Goal: Task Accomplishment & Management: Manage account settings

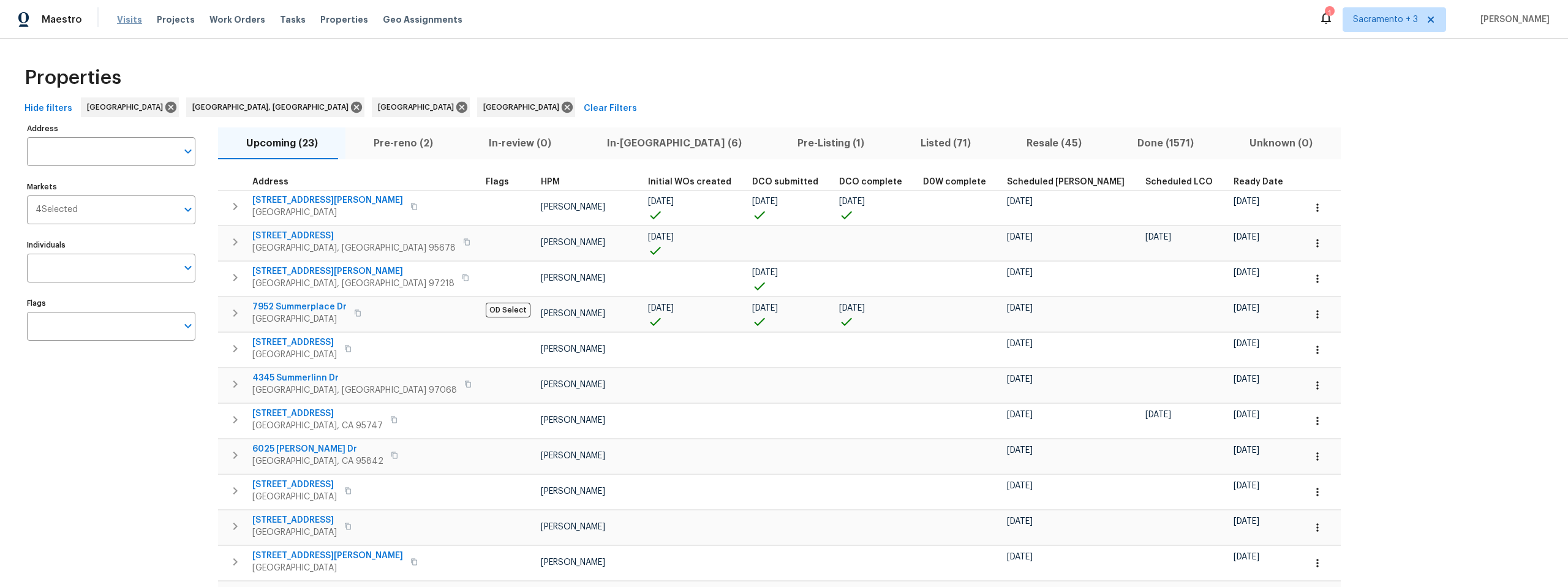
click at [122, 21] on span "Visits" at bounding box center [129, 20] width 25 height 12
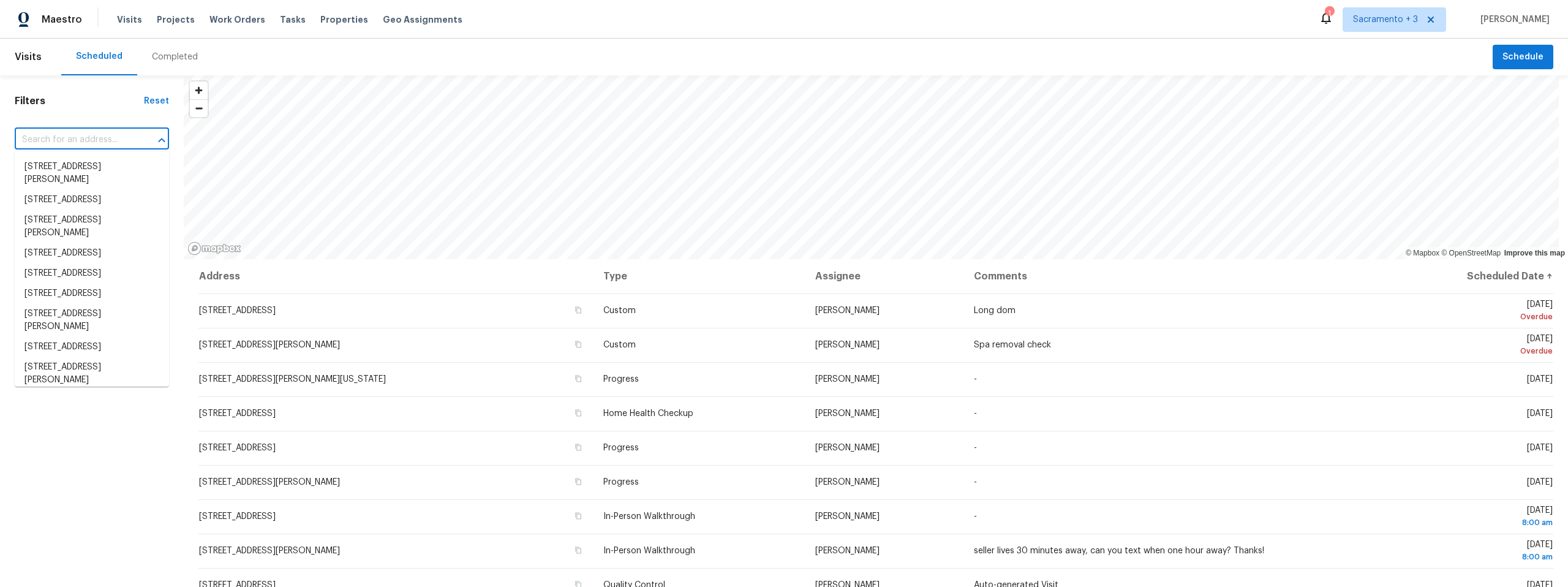
click at [75, 135] on input "text" at bounding box center [74, 140] width 120 height 19
click at [51, 141] on input "south" at bounding box center [74, 140] width 120 height 19
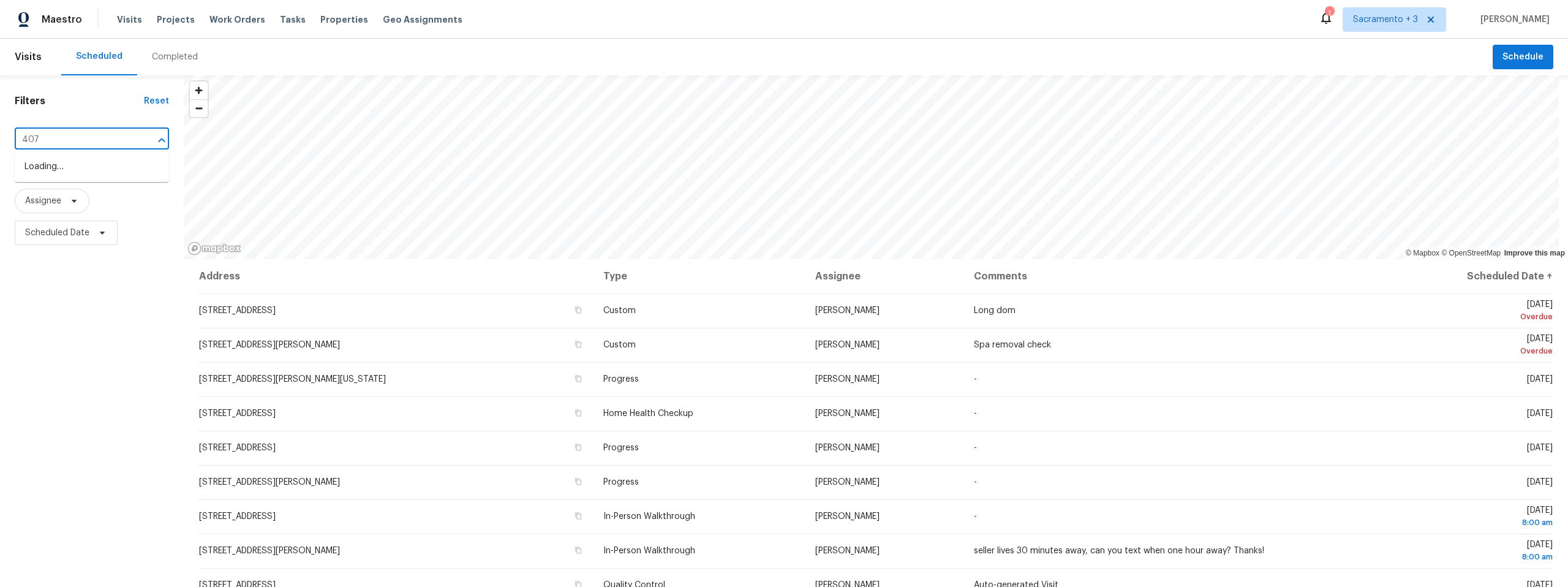
type input "4074"
click at [38, 159] on li "4074 Southampton St, West Sacramento, CA 95691" at bounding box center [91, 167] width 154 height 20
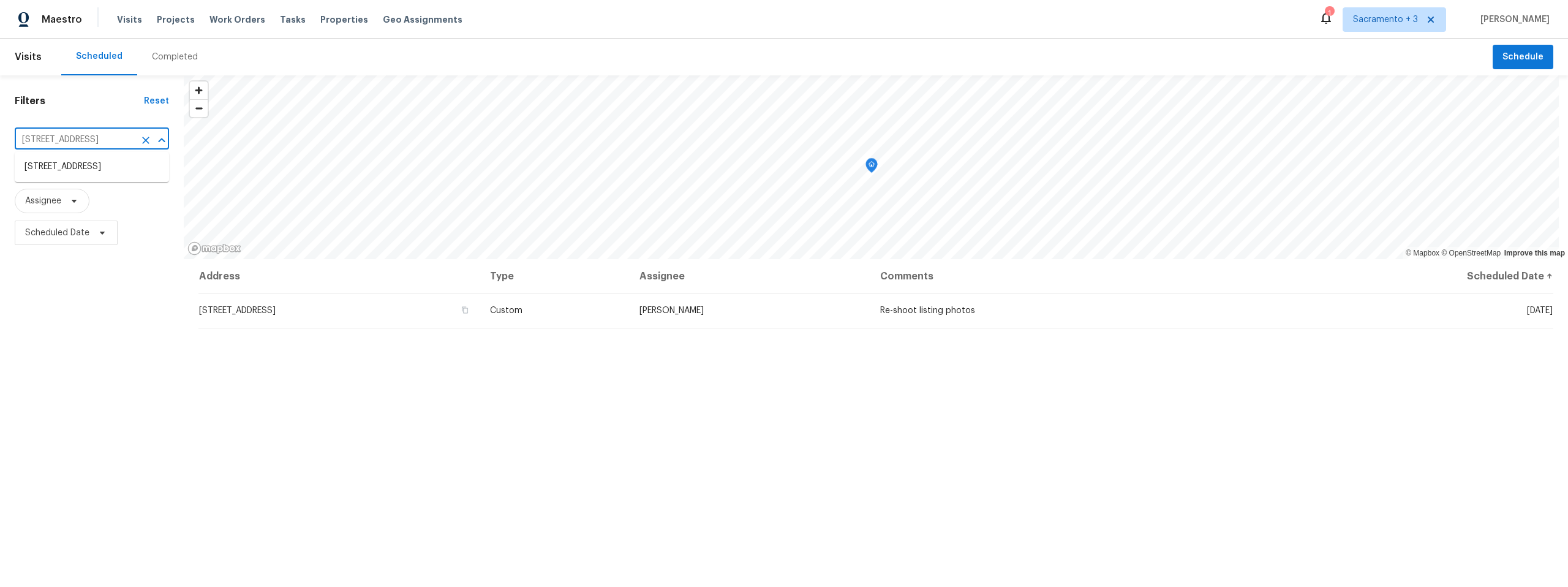
click at [79, 139] on input "4074 Southampton St, West Sacramento, CA 95691" at bounding box center [74, 140] width 120 height 19
type input "calypso"
click at [52, 198] on li "2993 Calypso Cir, El Dorado Hills, CA 95762" at bounding box center [91, 187] width 154 height 20
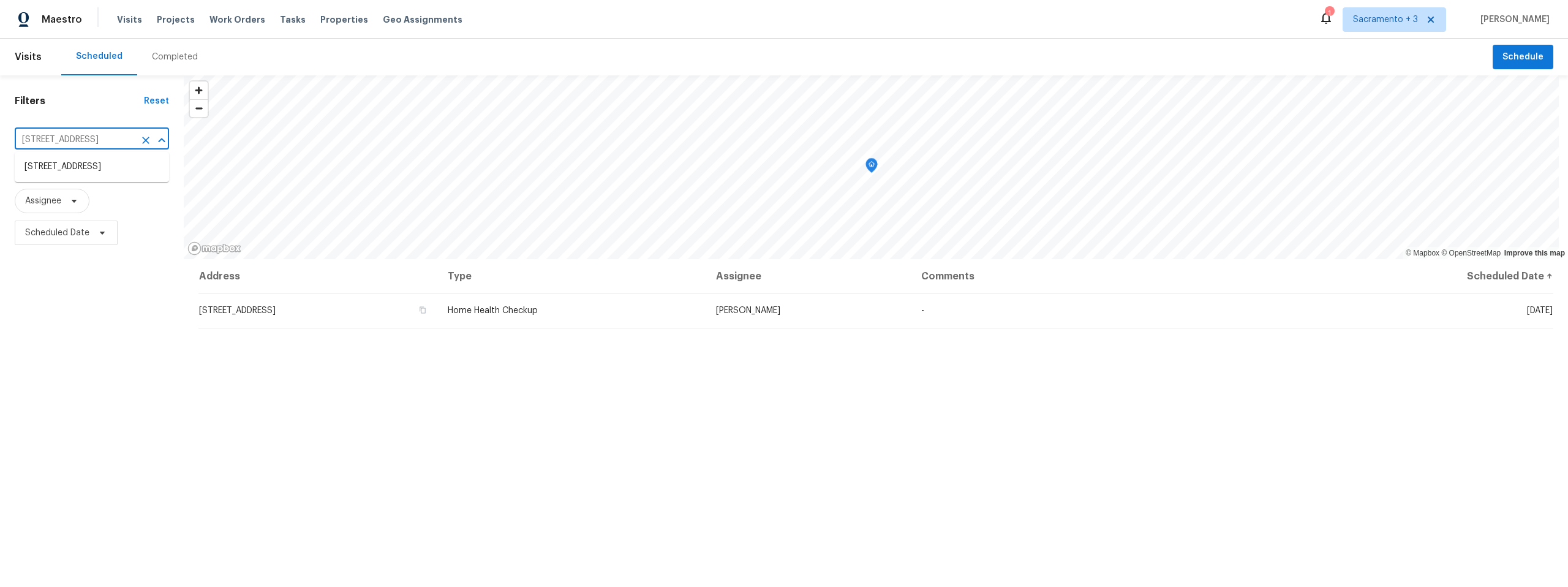
click at [73, 135] on input "2993 Calypso Cir, El Dorado Hills, CA 95762" at bounding box center [74, 140] width 120 height 19
type input "1540 pastal"
click at [100, 163] on li "1540 Pastal Way, Davis, CA 95618" at bounding box center [91, 167] width 154 height 20
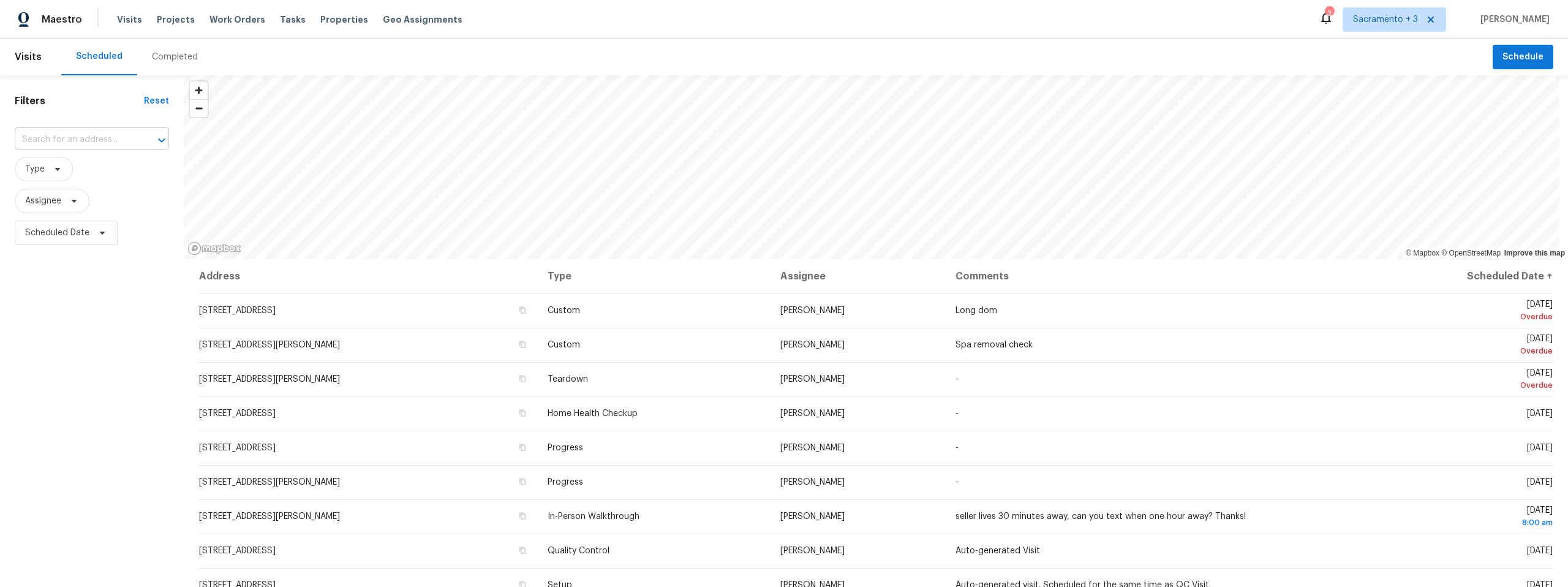
click at [101, 141] on input "text" at bounding box center [74, 140] width 120 height 19
type input "lue ln"
click at [85, 176] on li "4660 Lue Ln, Carmichael, CA 95608" at bounding box center [91, 173] width 154 height 33
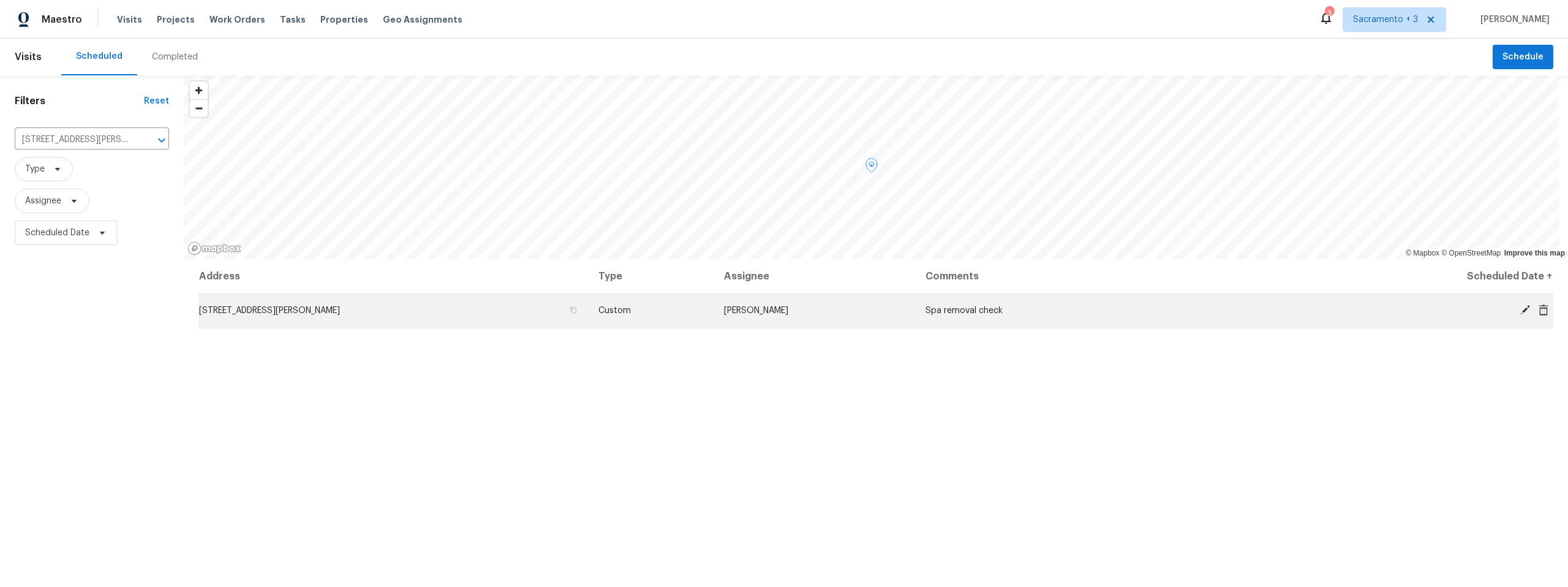
click at [1539, 309] on icon at bounding box center [1544, 309] width 10 height 11
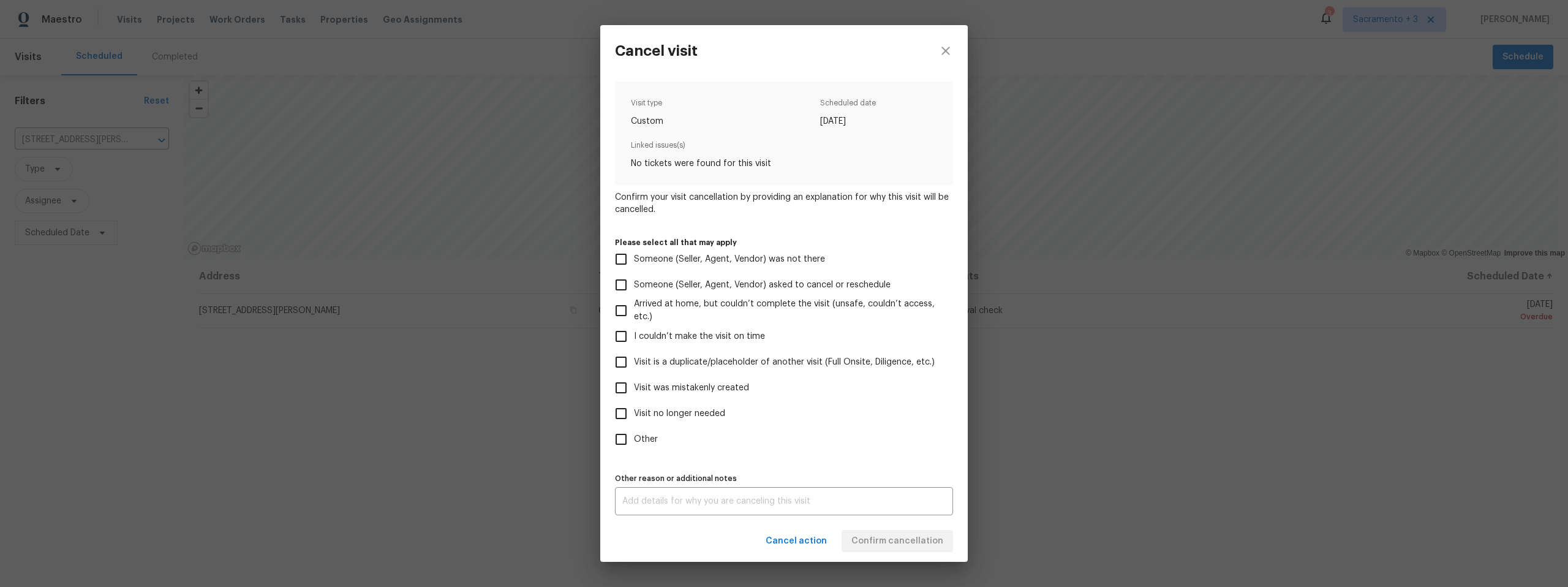
click at [621, 412] on input "Visit no longer needed" at bounding box center [622, 414] width 26 height 26
checkbox input "true"
click at [640, 496] on div "x Other reason or additional notes" at bounding box center [784, 501] width 338 height 29
type textarea "Spa was removed"
click at [814, 518] on div "Visit type Custom Scheduled date 8/12/2025 Linked issues(s) No tickets were fou…" at bounding box center [784, 299] width 368 height 444
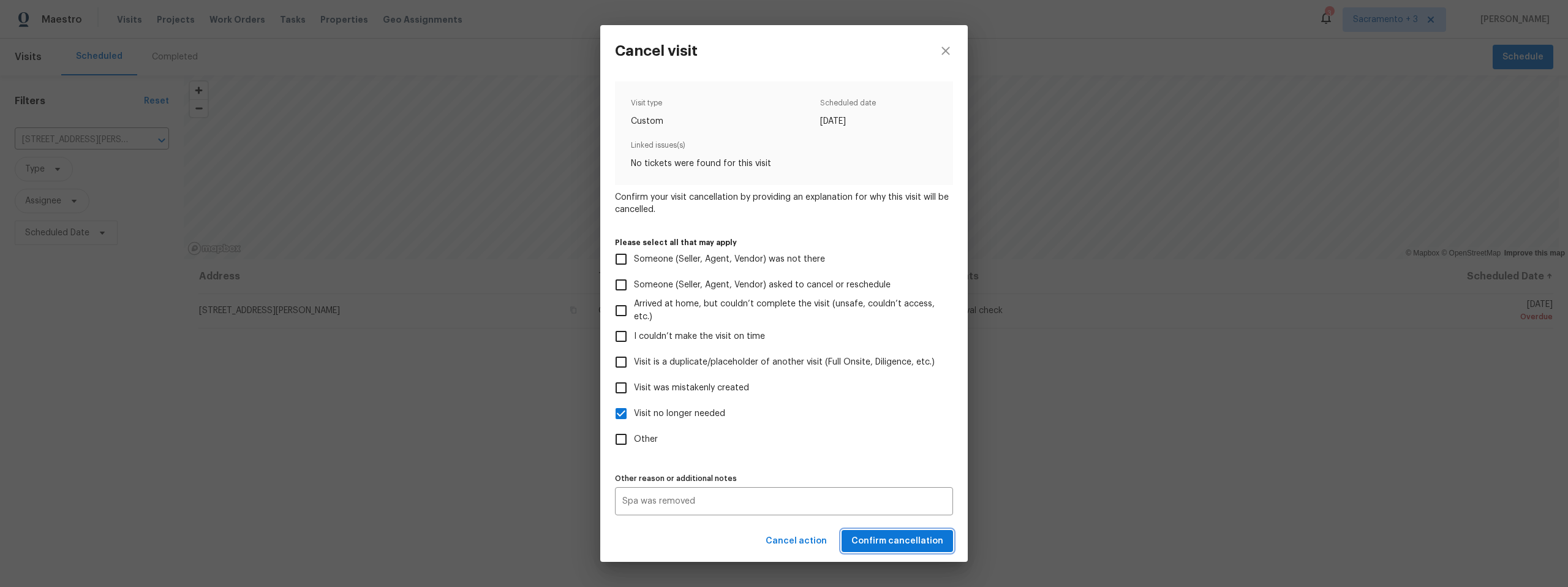
click at [897, 537] on span "Confirm cancellation" at bounding box center [897, 541] width 92 height 16
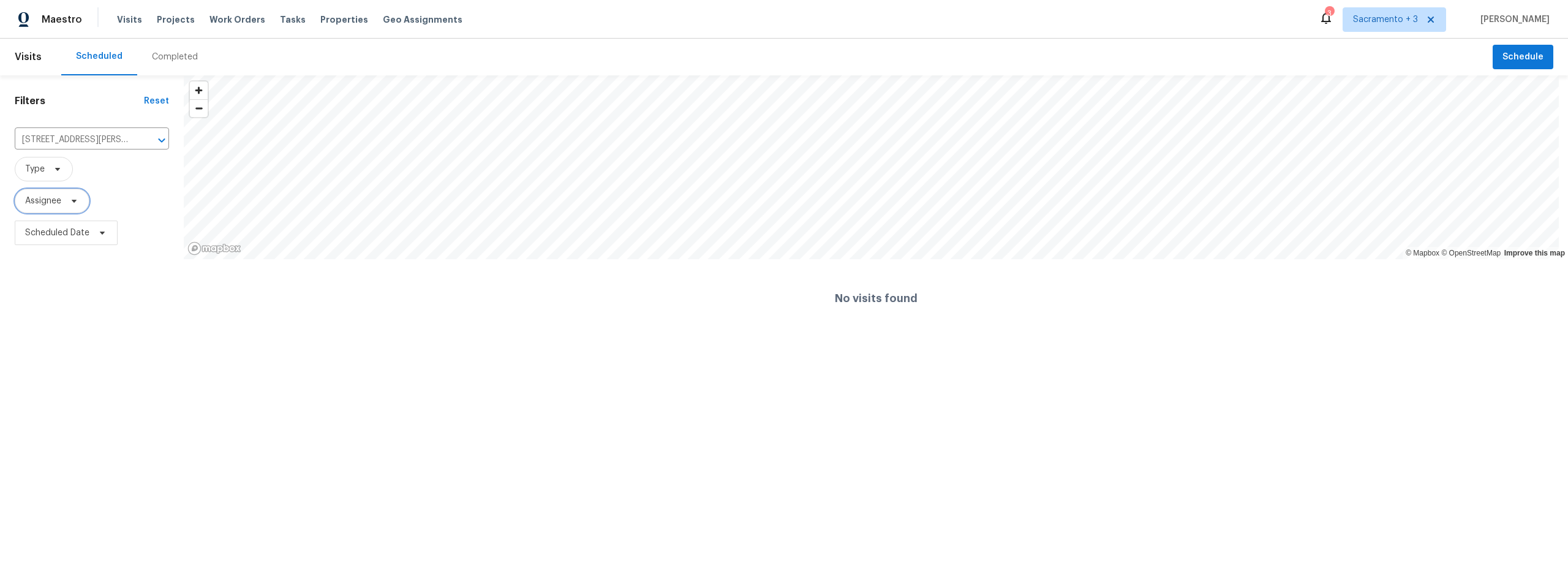
click at [44, 202] on span "Assignee" at bounding box center [43, 201] width 36 height 12
click at [51, 240] on input "search" at bounding box center [86, 240] width 131 height 24
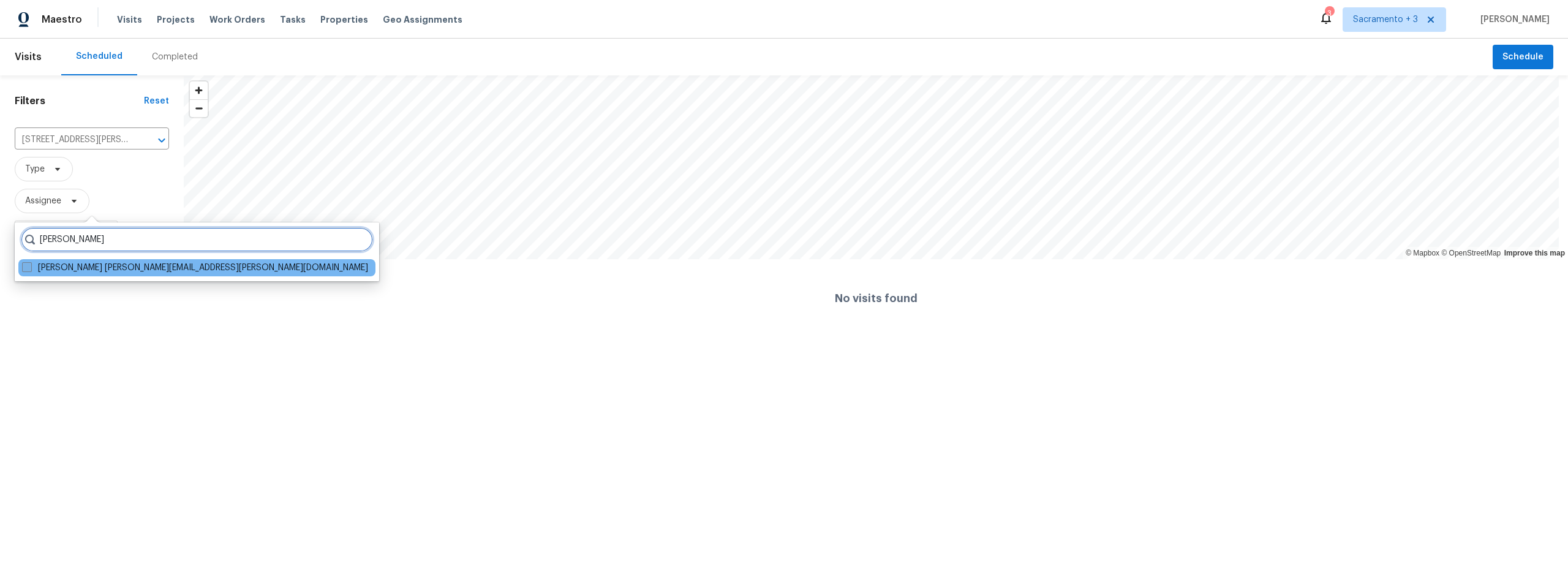
type input "Nathan finn"
click at [23, 268] on span at bounding box center [27, 267] width 10 height 10
click at [23, 268] on input "Nathan Finn nathan.finn@opendoor.com" at bounding box center [26, 266] width 8 height 8
checkbox input "true"
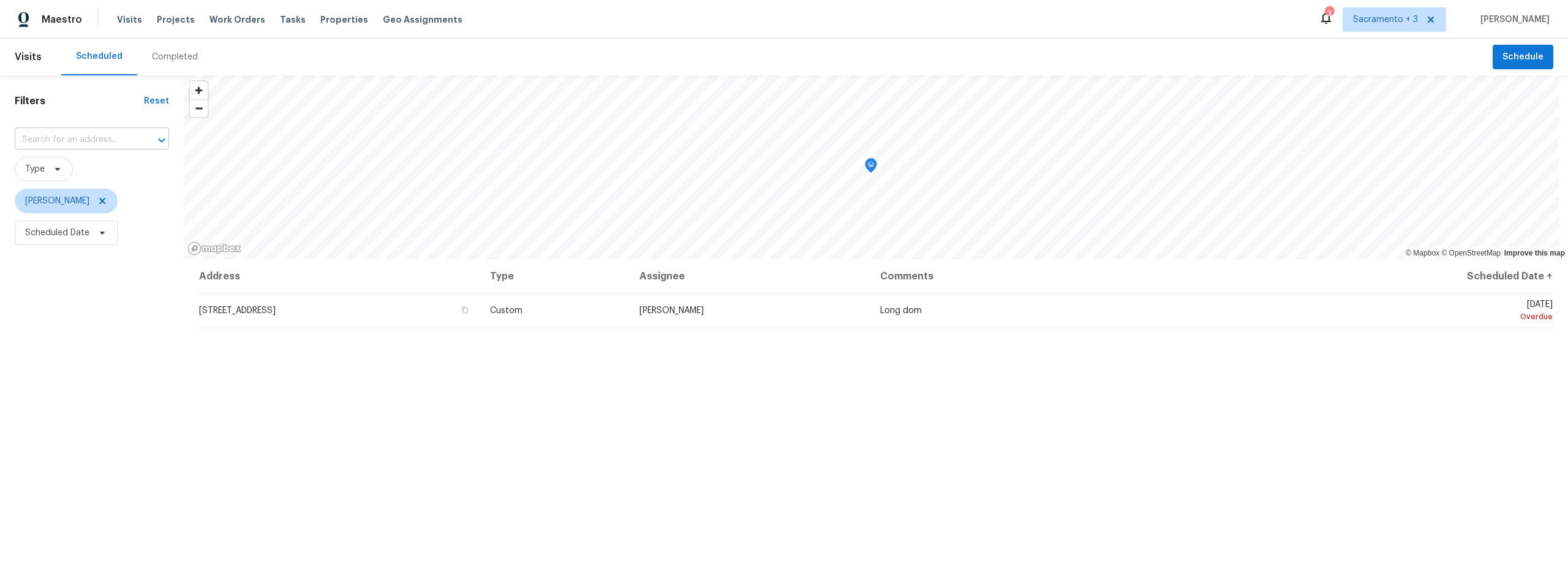
click at [86, 141] on input "text" at bounding box center [74, 140] width 120 height 19
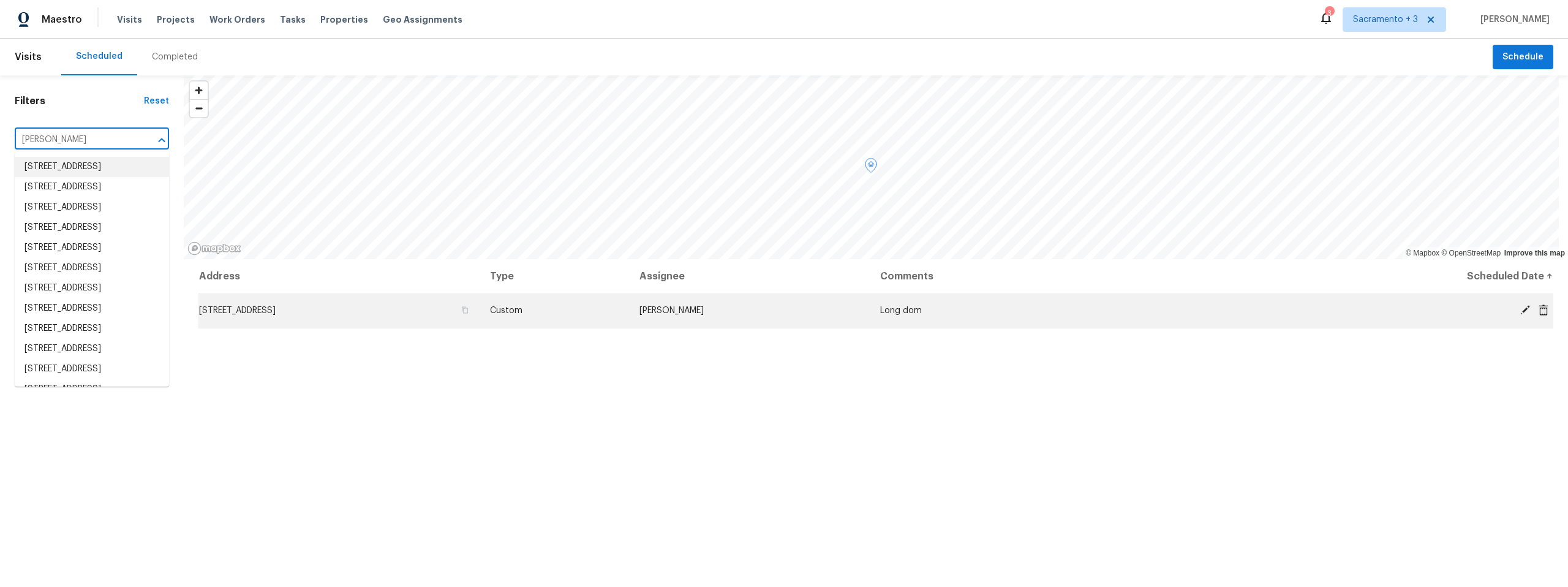
type input "lue"
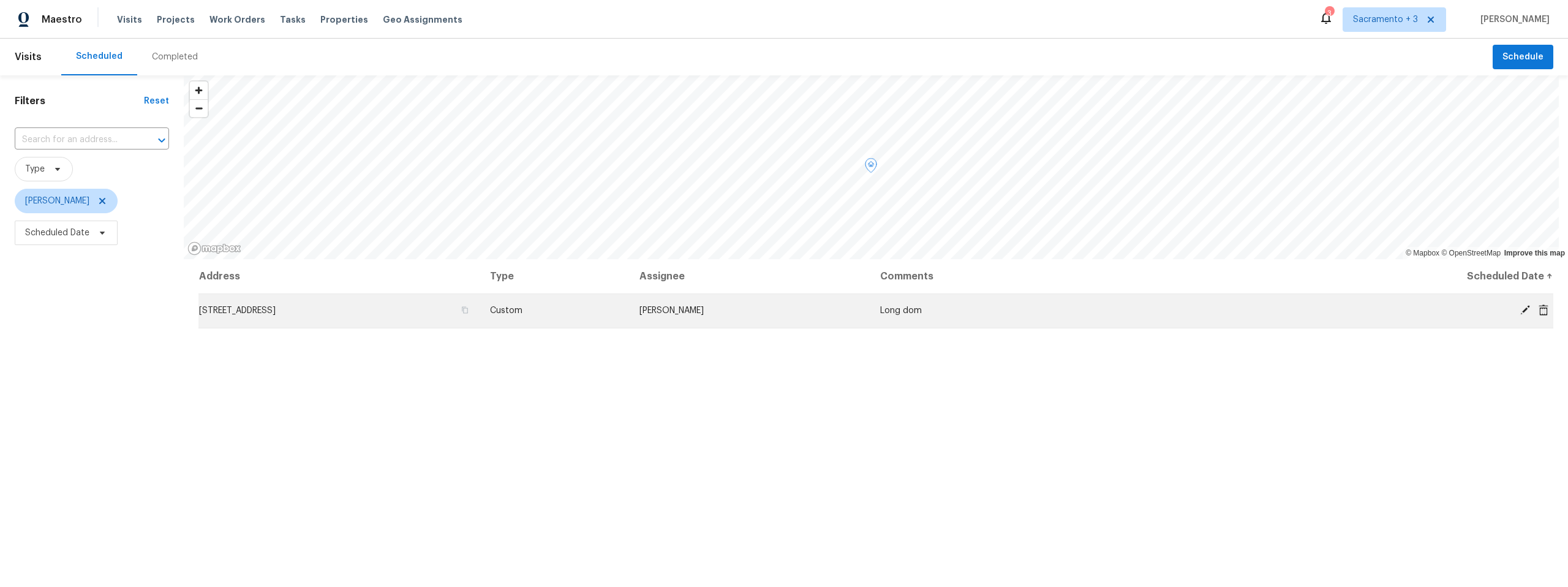
click at [1539, 310] on icon at bounding box center [1544, 309] width 10 height 11
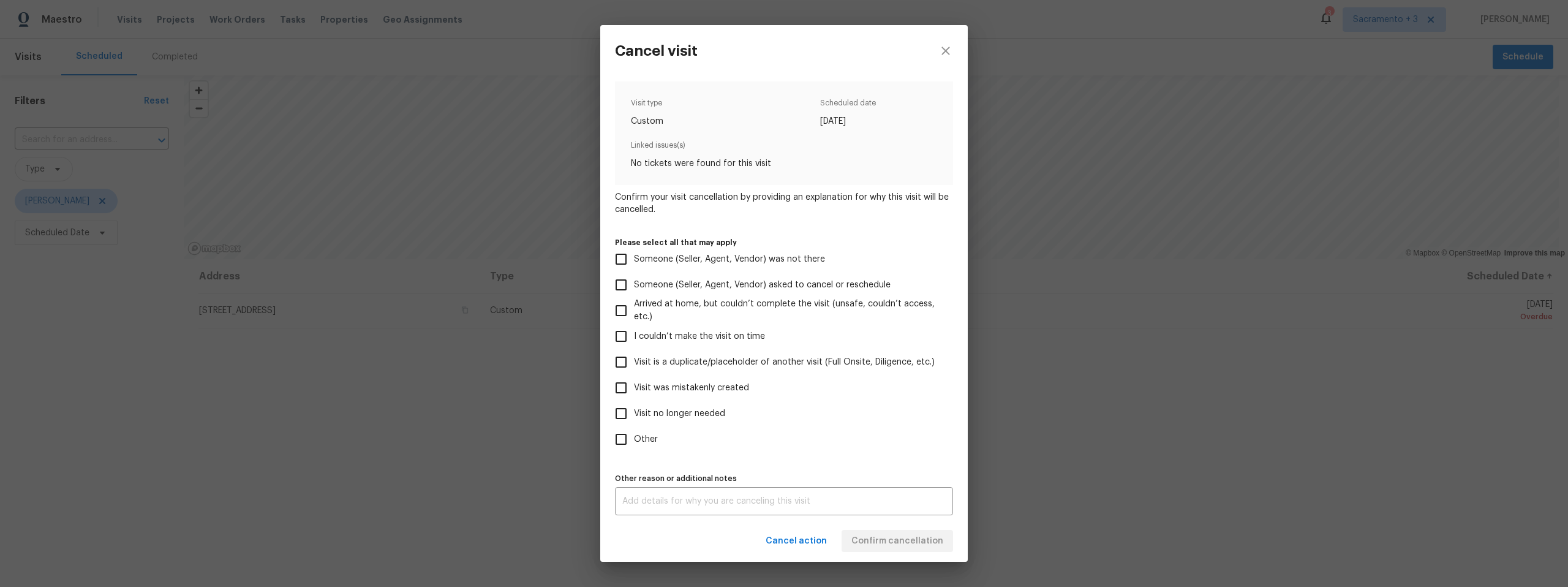
click at [628, 414] on input "Visit no longer needed" at bounding box center [622, 414] width 26 height 26
checkbox input "true"
click at [647, 504] on textarea at bounding box center [784, 501] width 323 height 9
type textarea "x"
click at [729, 518] on div "Visit type Custom Scheduled date 8/12/2025 Linked issues(s) No tickets were fou…" at bounding box center [784, 299] width 368 height 444
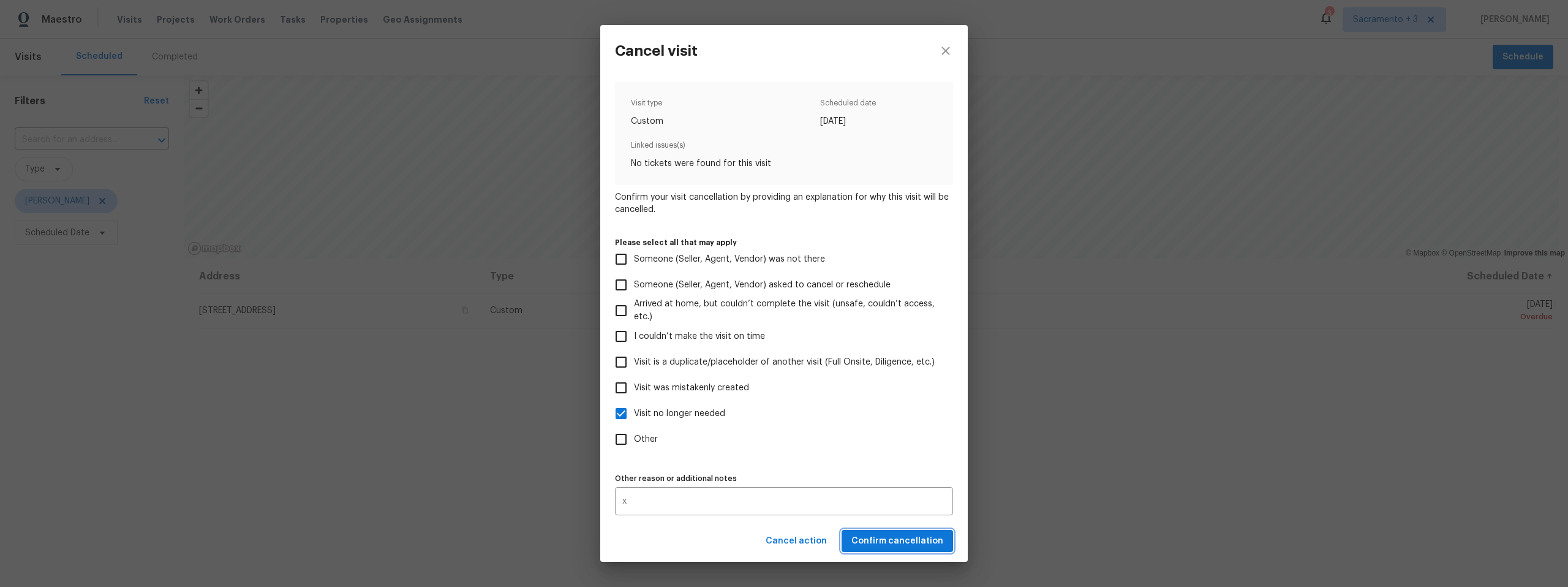
click at [874, 542] on span "Confirm cancellation" at bounding box center [897, 541] width 92 height 16
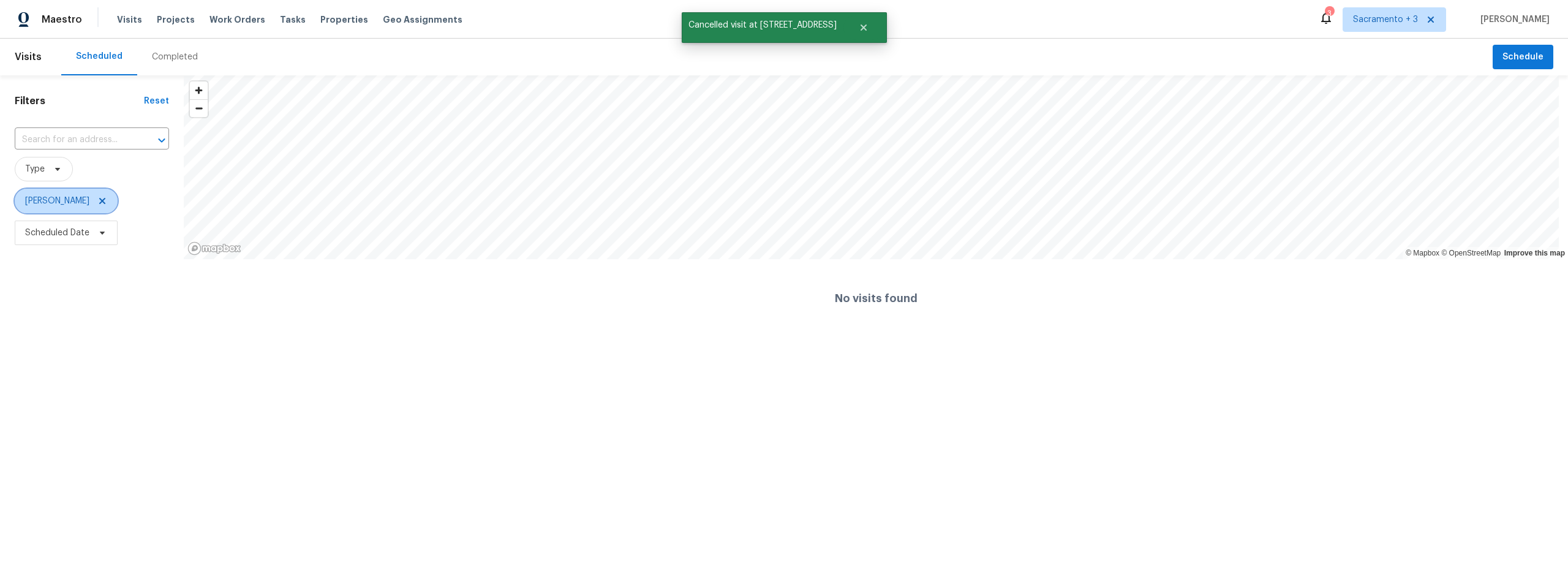
click at [97, 206] on icon at bounding box center [102, 201] width 10 height 10
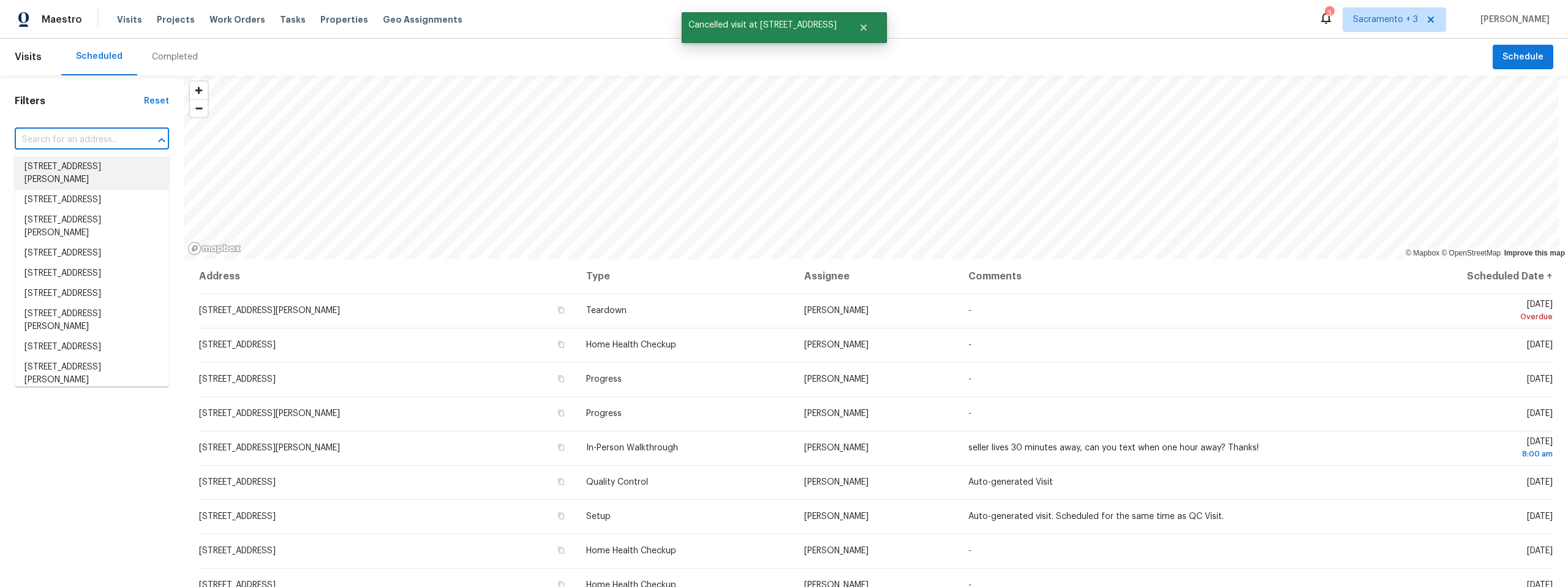
click at [54, 136] on input "text" at bounding box center [74, 140] width 120 height 19
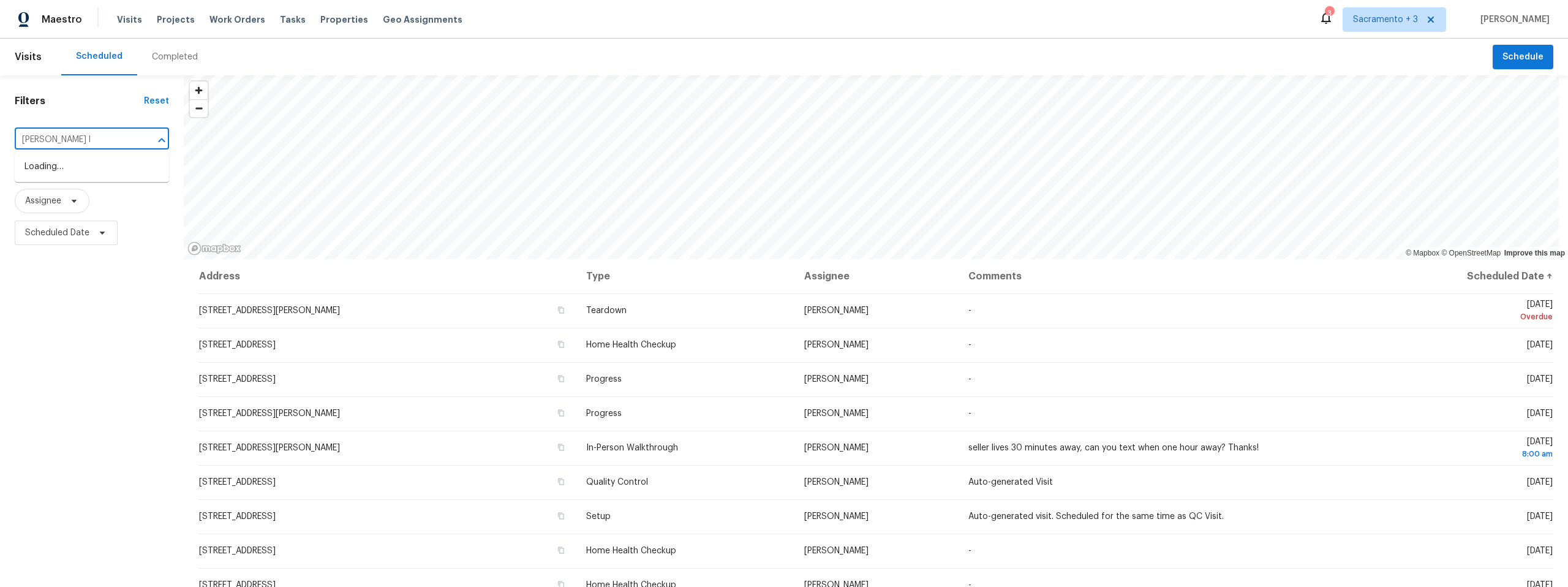
type input "lue ln"
click at [27, 167] on li "4660 Lue Ln, Carmichael, CA 95608" at bounding box center [91, 173] width 154 height 33
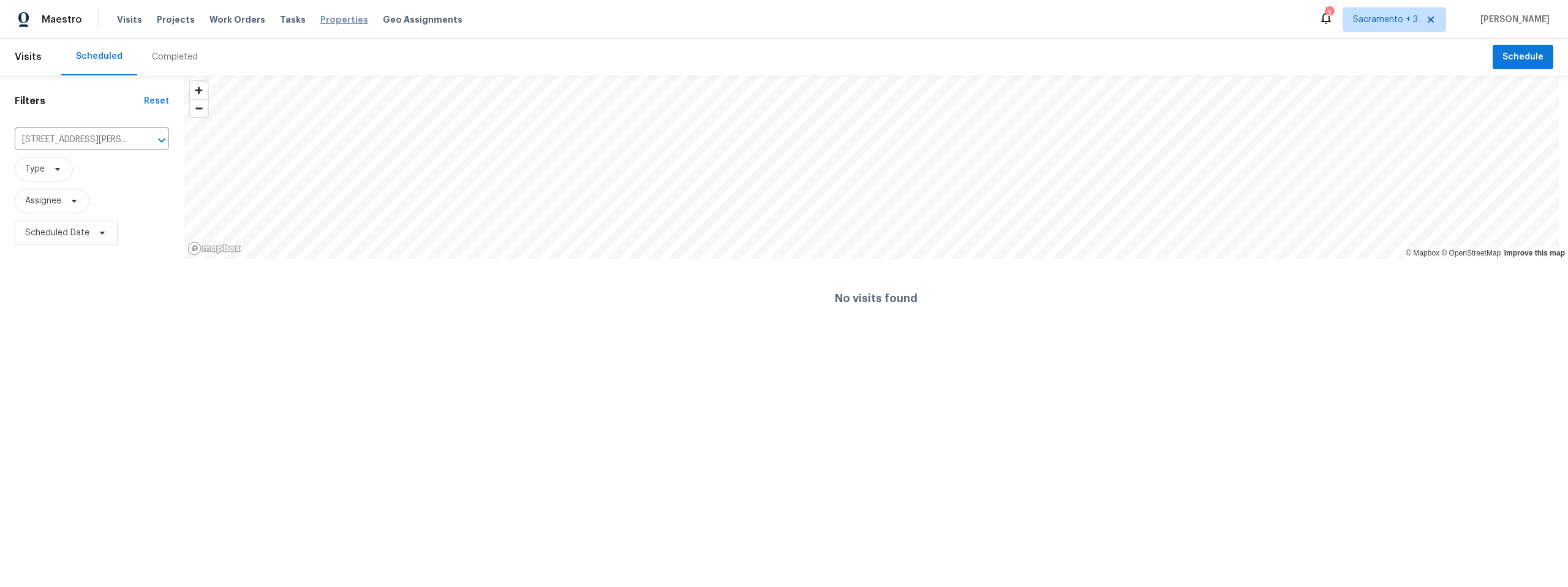
click at [321, 16] on span "Properties" at bounding box center [344, 20] width 48 height 12
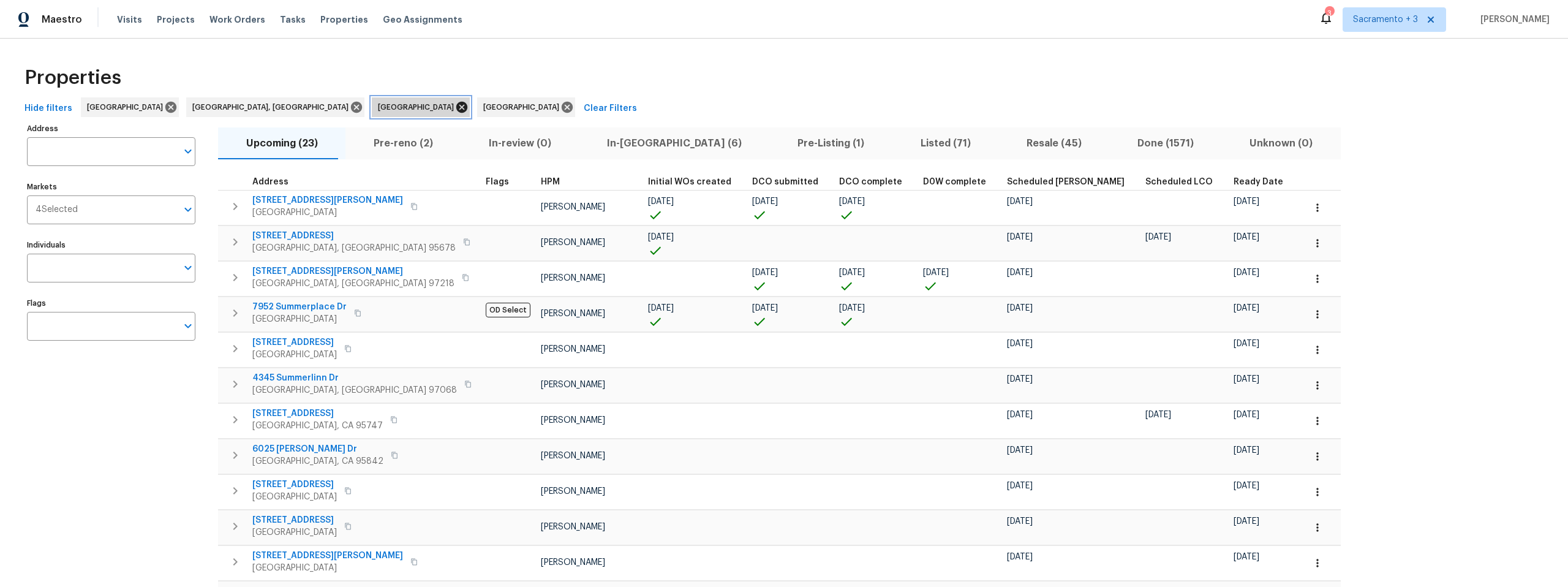
click at [456, 105] on icon at bounding box center [462, 108] width 11 height 11
click at [456, 103] on icon at bounding box center [462, 108] width 11 height 11
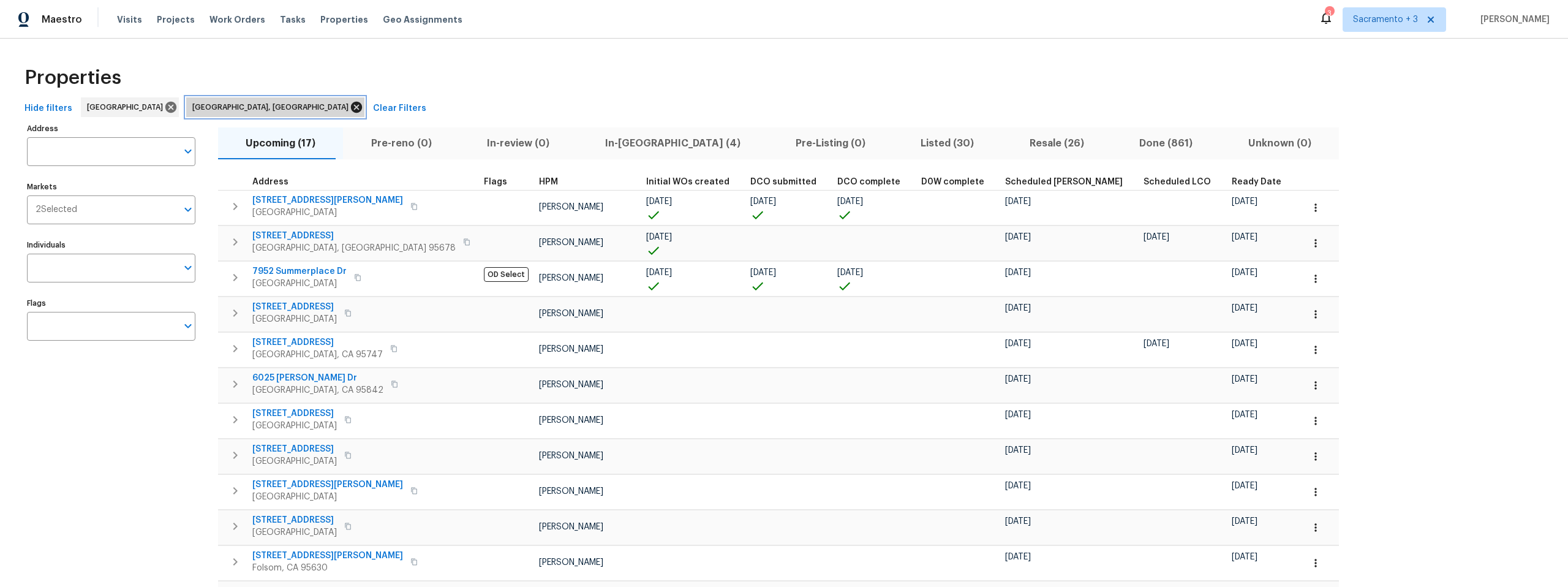
click at [351, 104] on icon at bounding box center [357, 108] width 11 height 11
